Goal: Task Accomplishment & Management: Complete application form

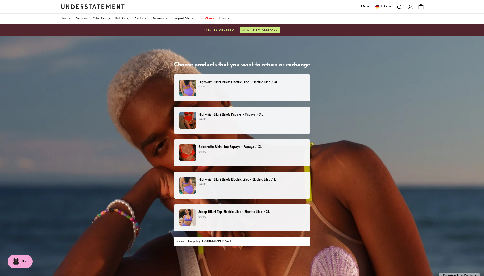
click at [247, 87] on p "€49.00" at bounding box center [252, 87] width 106 height 4
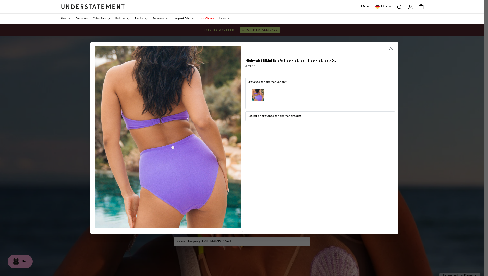
click at [277, 118] on p "Refund or exchange for another product" at bounding box center [274, 116] width 53 height 5
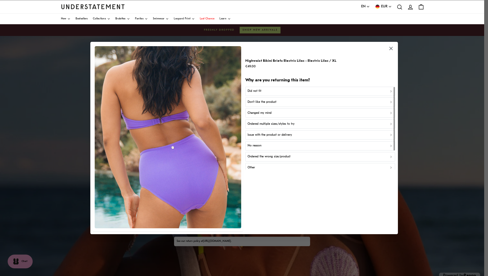
click at [273, 90] on div "Did not fit" at bounding box center [320, 91] width 145 height 5
click at [269, 114] on p "Did not fit for other reasons" at bounding box center [267, 113] width 38 height 5
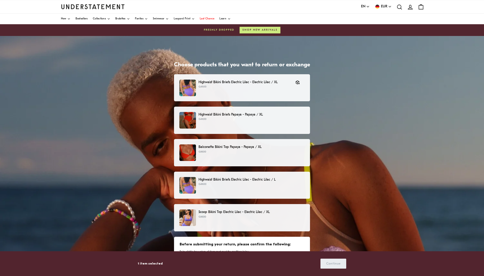
click at [269, 114] on p "Highwaist Bikini Briefs Papaya - Papaya / XL" at bounding box center [252, 114] width 106 height 5
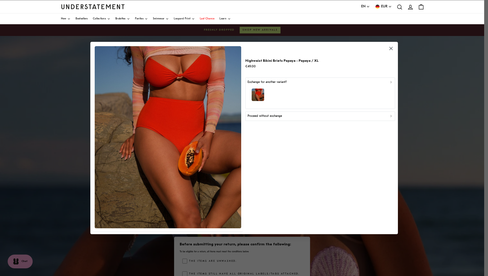
click at [268, 117] on p "Proceed without exchange" at bounding box center [265, 116] width 34 height 5
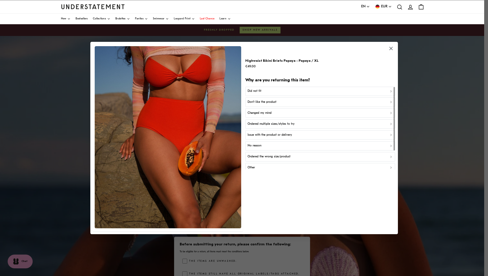
click at [270, 90] on div "Did not fit" at bounding box center [320, 91] width 145 height 5
click at [266, 115] on p "Did not fit for other reasons" at bounding box center [267, 113] width 38 height 5
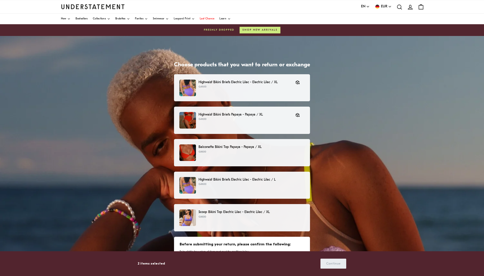
click at [252, 153] on p "€69.00" at bounding box center [252, 152] width 106 height 4
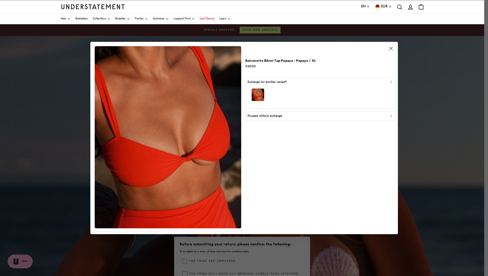
click at [264, 119] on button "Proceed without exchange" at bounding box center [320, 116] width 150 height 9
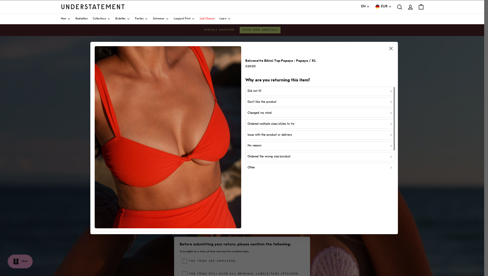
click at [265, 92] on div "Did not fit" at bounding box center [320, 91] width 145 height 5
click at [264, 92] on div "Too small" at bounding box center [320, 91] width 145 height 5
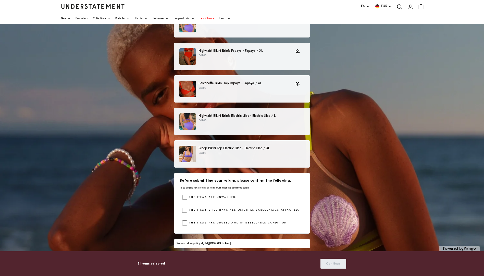
scroll to position [56, 0]
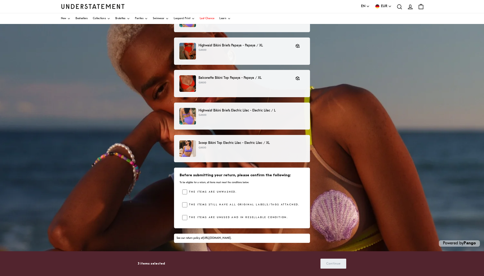
click at [245, 115] on p "€49.00" at bounding box center [252, 115] width 106 height 4
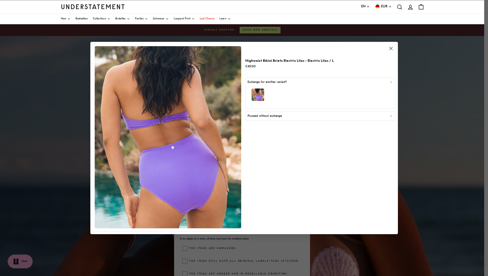
click at [258, 113] on button "Proceed without exchange" at bounding box center [320, 116] width 150 height 9
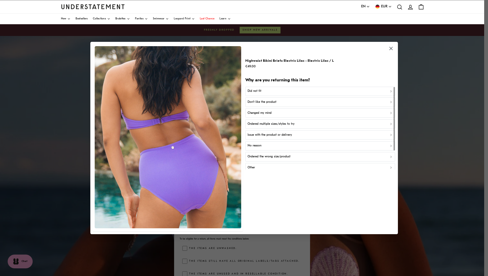
click at [261, 90] on div "Did not fit" at bounding box center [320, 91] width 145 height 5
click at [257, 113] on p "Did not fit for other reasons" at bounding box center [267, 113] width 38 height 5
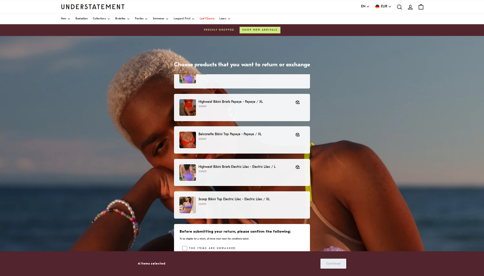
scroll to position [51, 0]
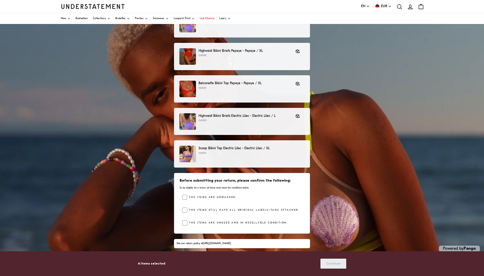
click at [233, 161] on div "Scoop Bikini Top Electric Lilac - Electric Lilac / XL €69.00" at bounding box center [241, 154] width 125 height 17
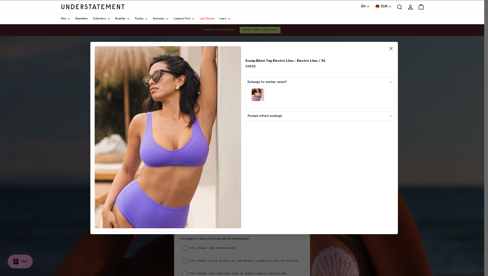
click at [272, 118] on p "Proceed without exchange" at bounding box center [265, 116] width 34 height 5
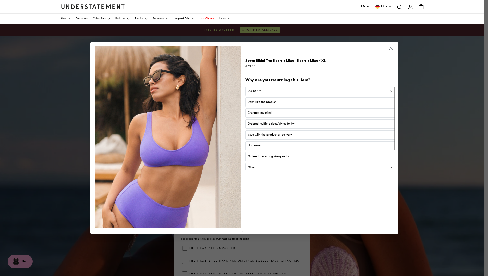
click at [273, 91] on div "Did not fit" at bounding box center [320, 91] width 145 height 5
click at [264, 112] on p "Did not fit for other reasons" at bounding box center [267, 113] width 38 height 5
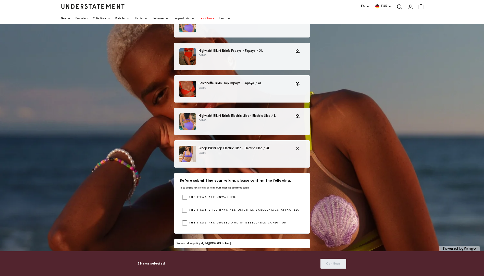
scroll to position [56, 0]
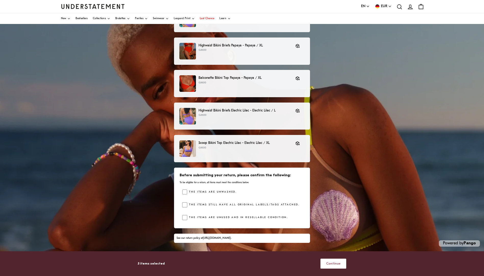
click at [334, 263] on span "Continue" at bounding box center [333, 263] width 15 height 9
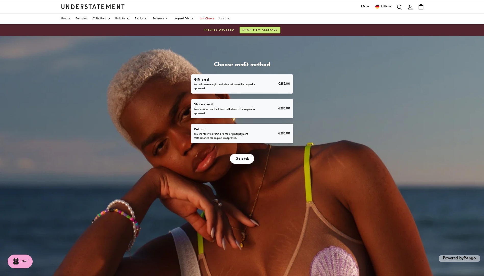
click at [252, 132] on p "Refund" at bounding box center [225, 129] width 63 height 5
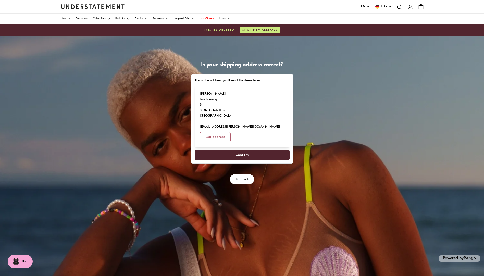
click at [245, 150] on span "Confirm" at bounding box center [242, 154] width 13 height 9
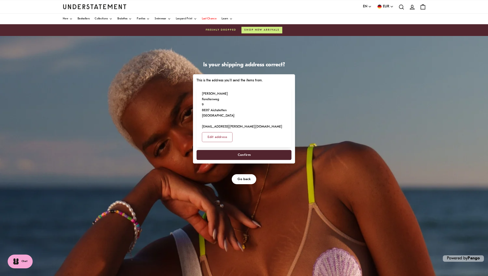
select select "**"
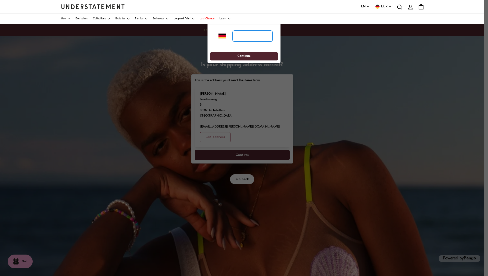
click at [244, 39] on input "tel" at bounding box center [253, 36] width 40 height 11
type input "**********"
click at [243, 55] on span "Continue" at bounding box center [243, 57] width 13 height 8
click at [241, 55] on span "Continue" at bounding box center [243, 57] width 13 height 8
click at [241, 36] on input "**********" at bounding box center [253, 36] width 40 height 11
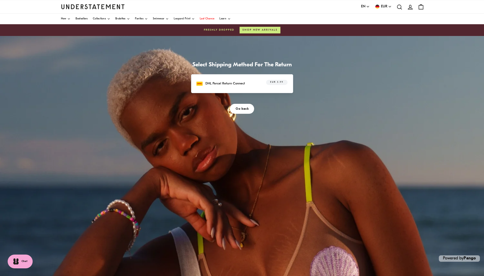
click at [243, 86] on p "DHL Parcel Return Connect" at bounding box center [225, 83] width 40 height 5
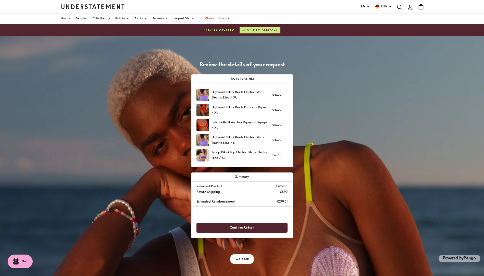
click at [238, 226] on span "Confirm Return" at bounding box center [242, 227] width 25 height 9
